Goal: Check status: Check status

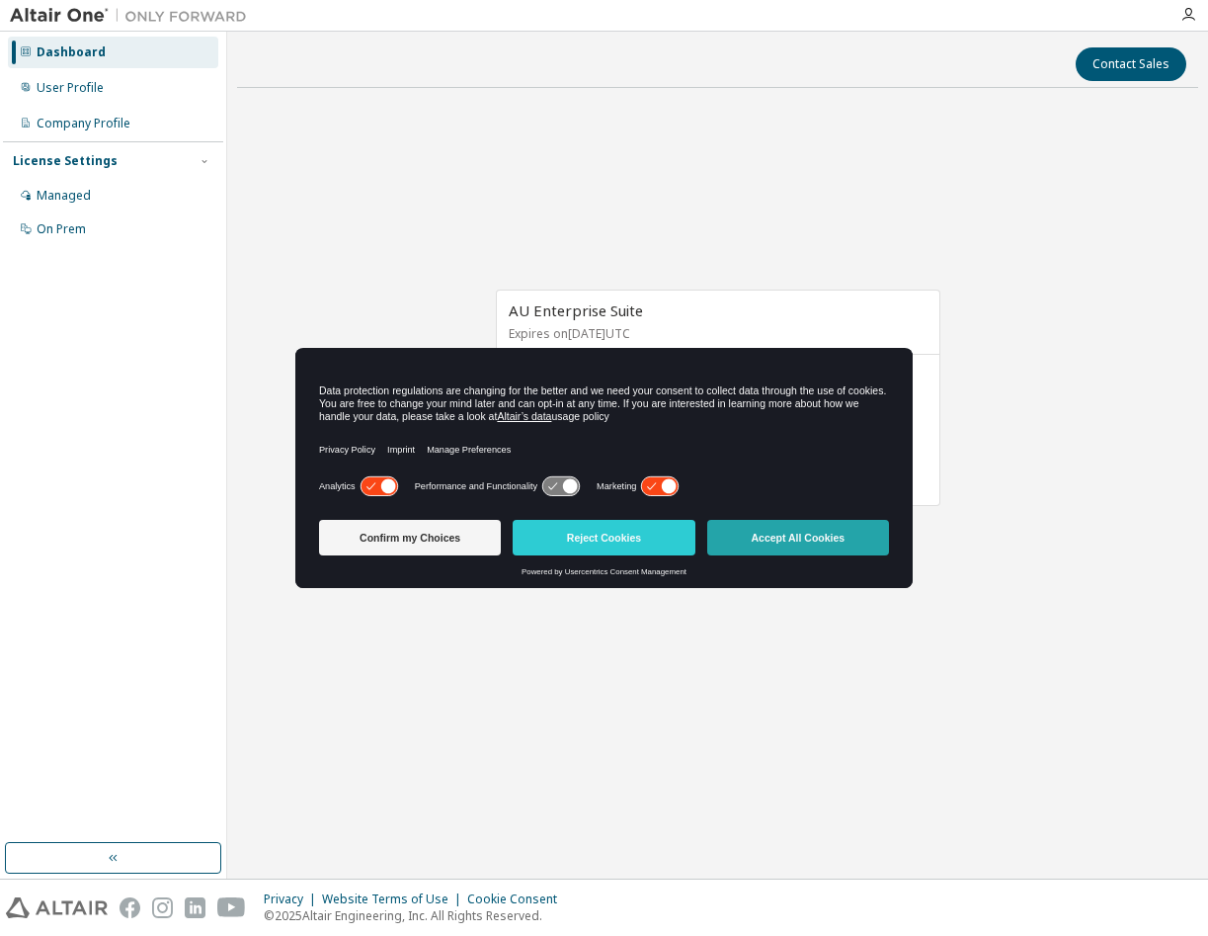
click at [789, 547] on button "Accept All Cookies" at bounding box center [798, 538] width 182 height 36
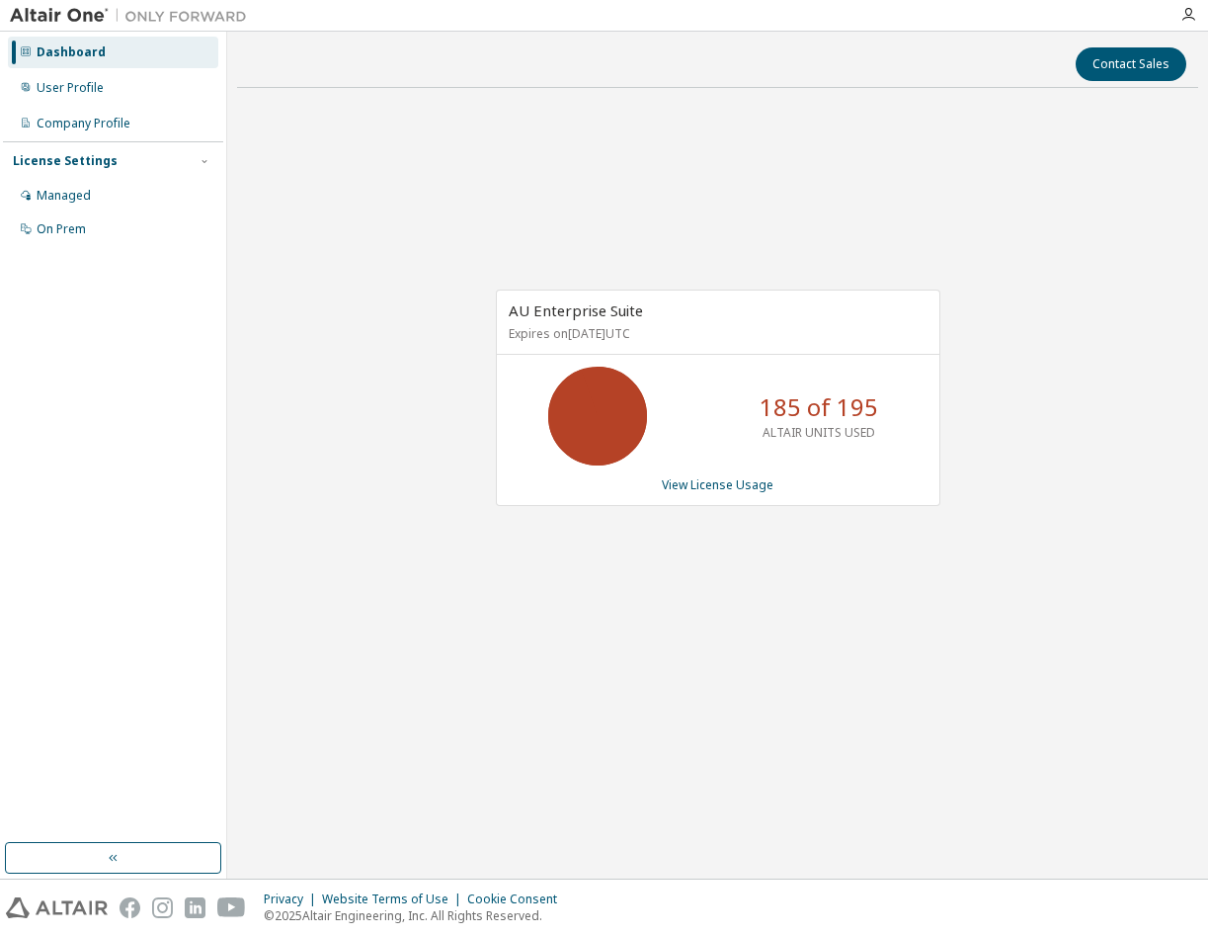
click at [742, 462] on div "185 of 195 ALTAIR UNITS USED" at bounding box center [819, 416] width 158 height 99
click at [742, 489] on link "View License Usage" at bounding box center [718, 484] width 112 height 17
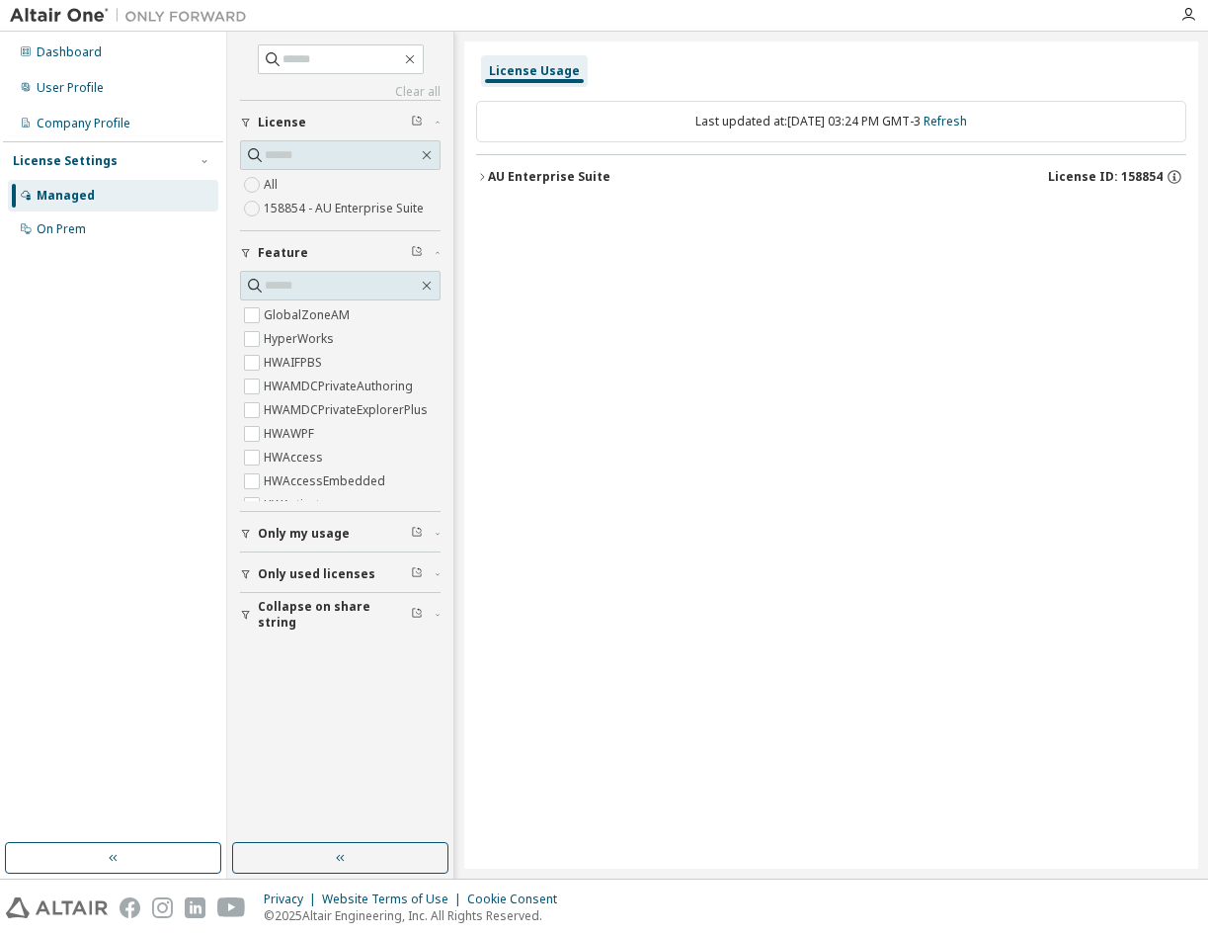
click at [489, 177] on div "AU Enterprise Suite" at bounding box center [549, 177] width 123 height 16
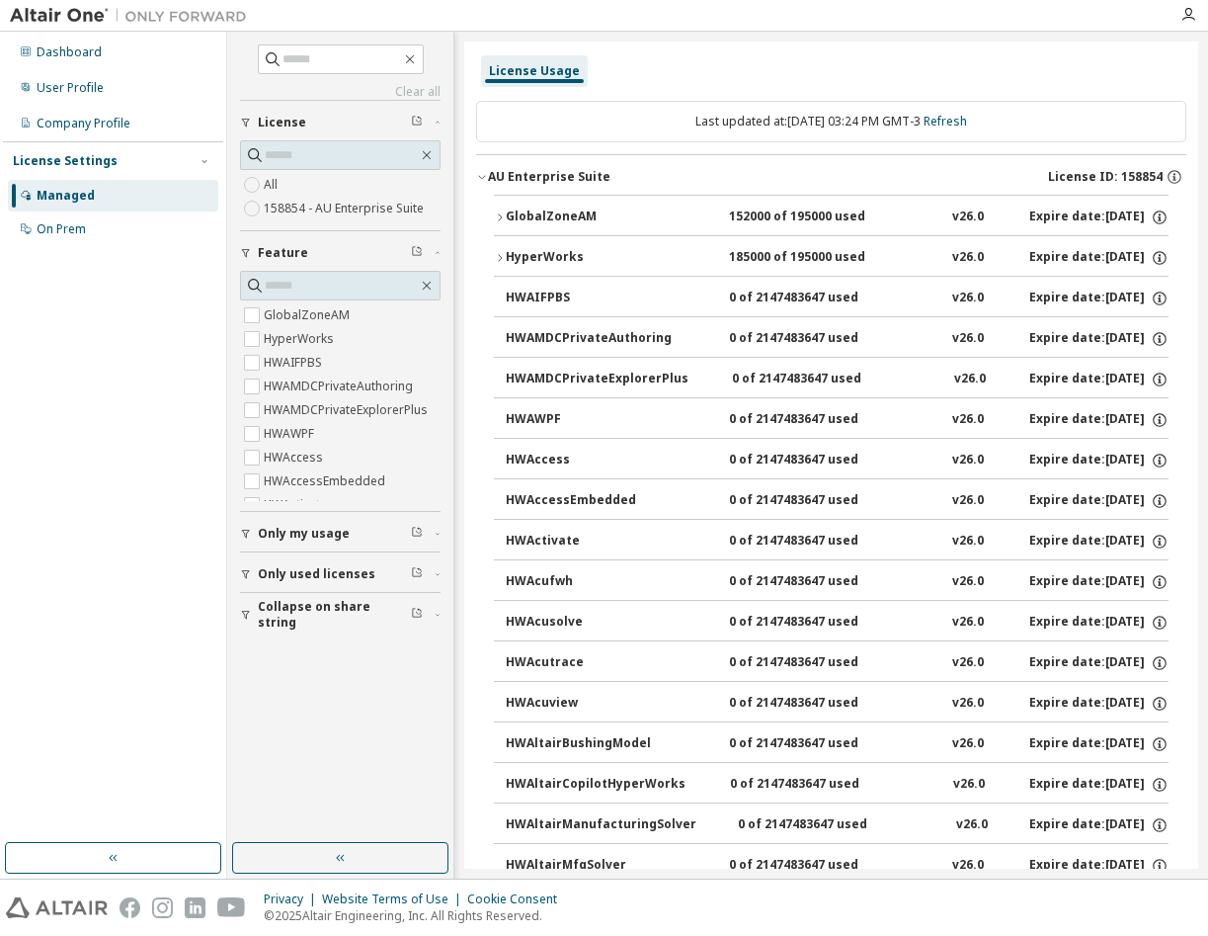
click at [495, 220] on icon "button" at bounding box center [500, 217] width 12 height 12
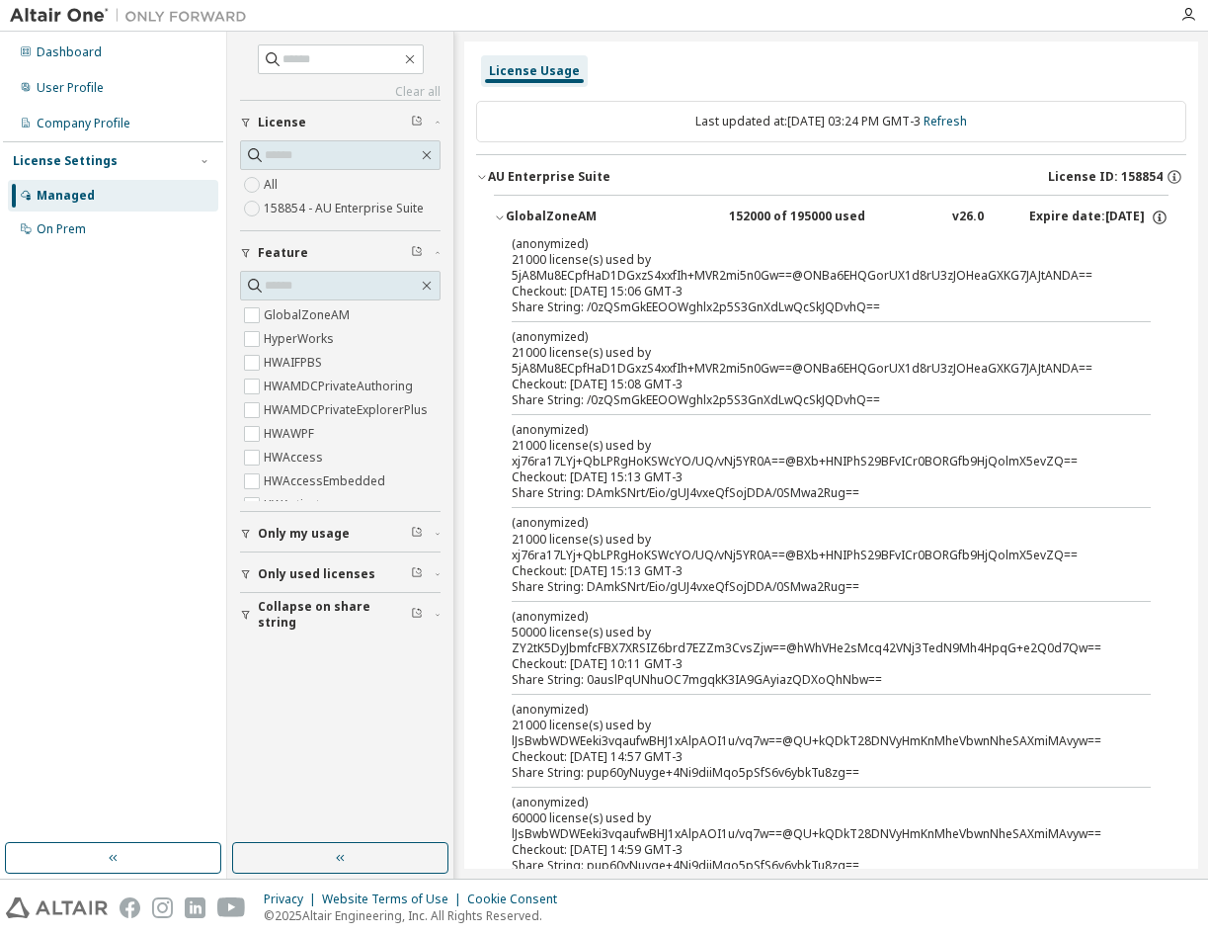
click at [495, 220] on icon "button" at bounding box center [500, 217] width 12 height 12
